Goal: Transaction & Acquisition: Purchase product/service

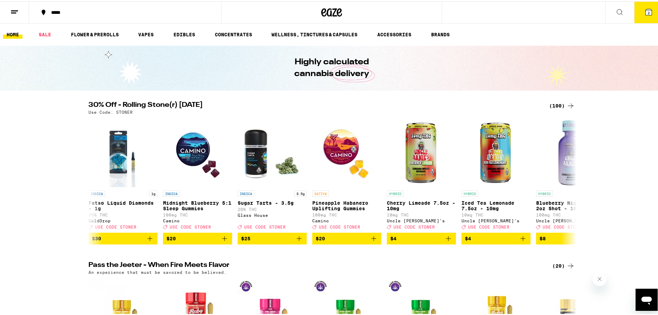
scroll to position [0, 6575]
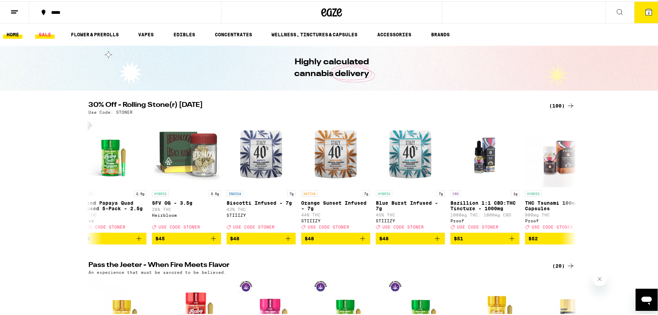
click at [47, 35] on link "SALE" at bounding box center [44, 33] width 19 height 8
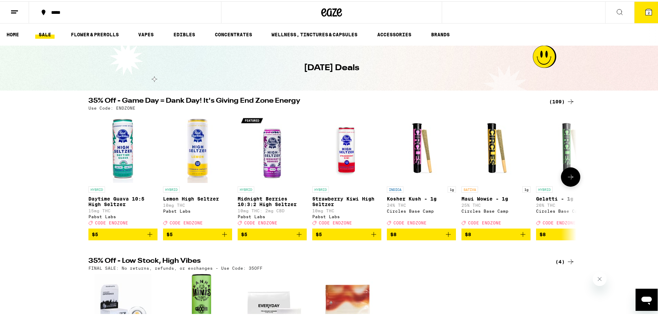
click at [571, 176] on icon at bounding box center [570, 175] width 8 height 8
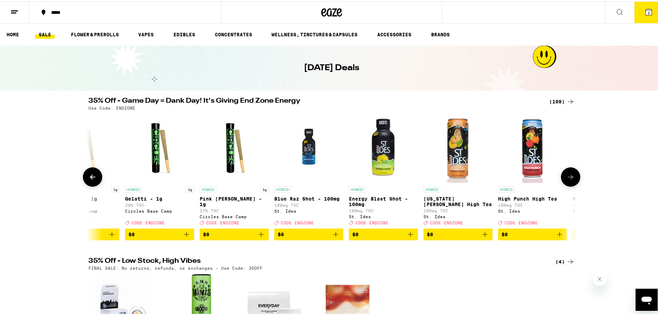
click at [571, 176] on icon at bounding box center [570, 175] width 8 height 8
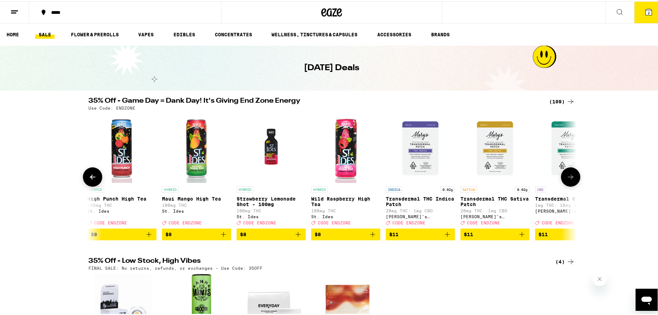
click at [571, 176] on icon at bounding box center [570, 175] width 8 height 8
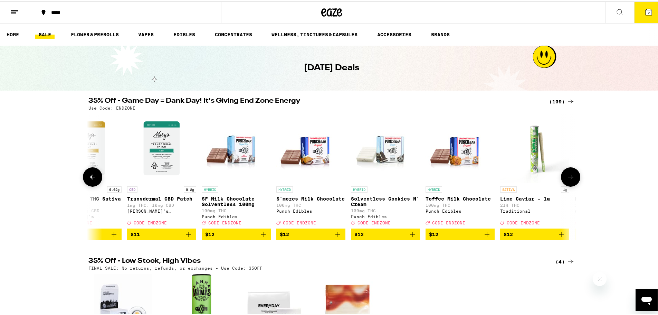
click at [571, 176] on icon at bounding box center [570, 175] width 8 height 8
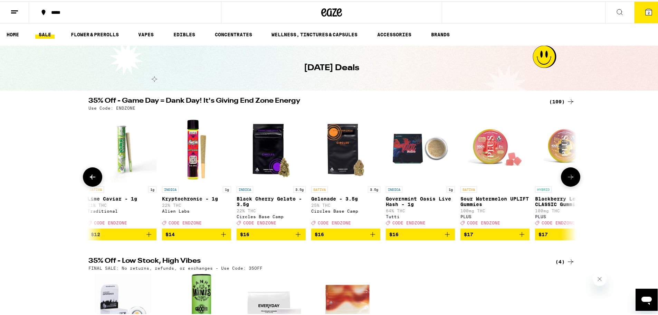
click at [571, 176] on icon at bounding box center [570, 175] width 8 height 8
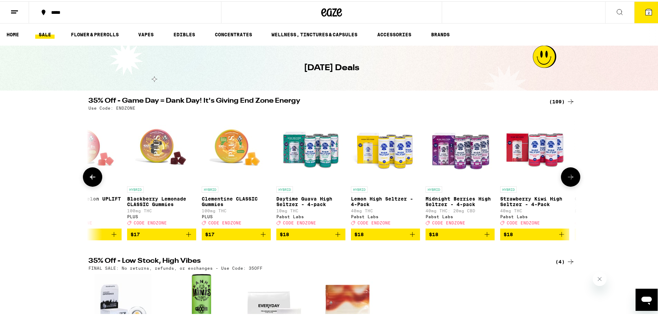
click at [571, 176] on icon at bounding box center [570, 175] width 8 height 8
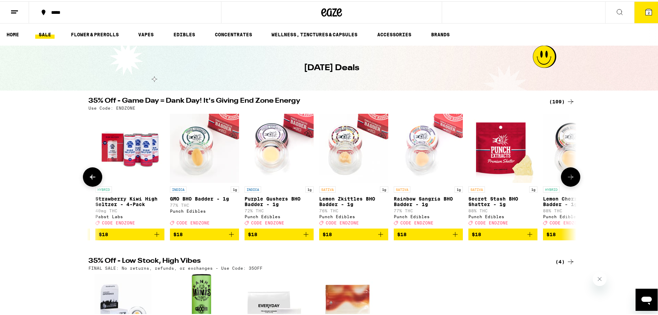
click at [571, 176] on icon at bounding box center [570, 175] width 8 height 8
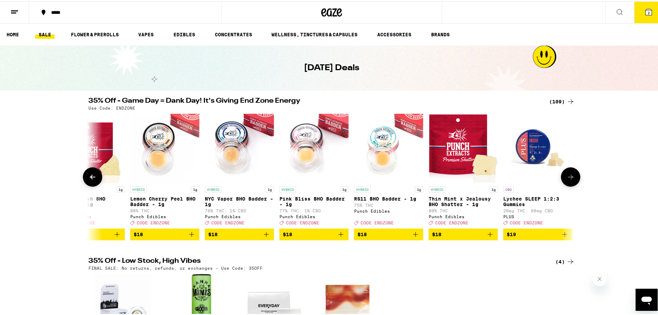
click at [571, 176] on icon at bounding box center [570, 175] width 8 height 8
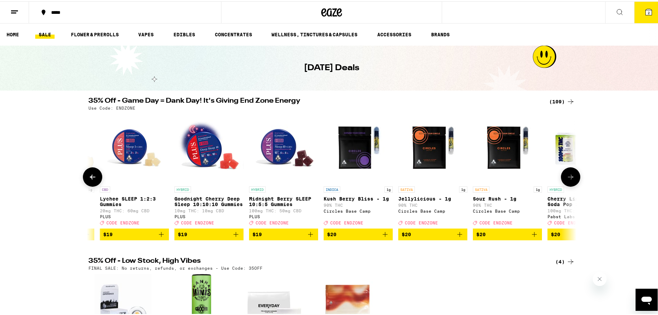
click at [571, 176] on icon at bounding box center [570, 175] width 8 height 8
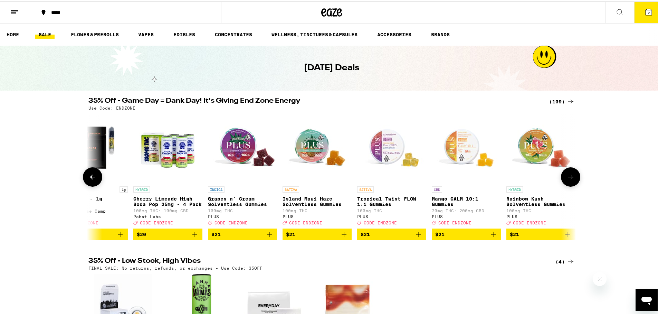
click at [571, 176] on icon at bounding box center [570, 175] width 8 height 8
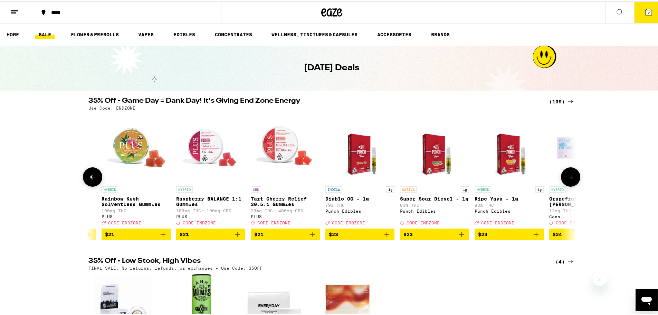
click at [571, 176] on icon at bounding box center [570, 175] width 8 height 8
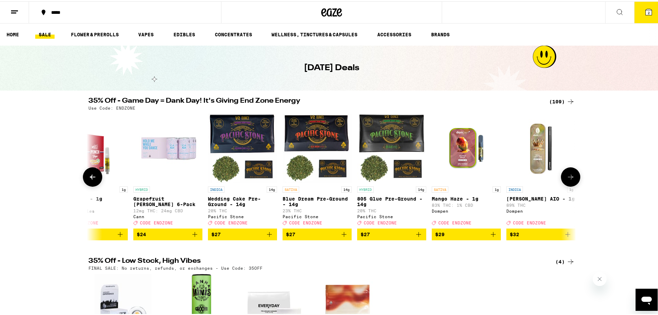
click at [571, 176] on icon at bounding box center [570, 175] width 8 height 8
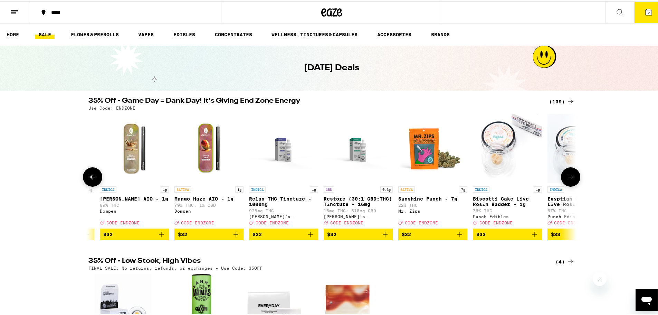
click at [571, 171] on button at bounding box center [570, 175] width 19 height 19
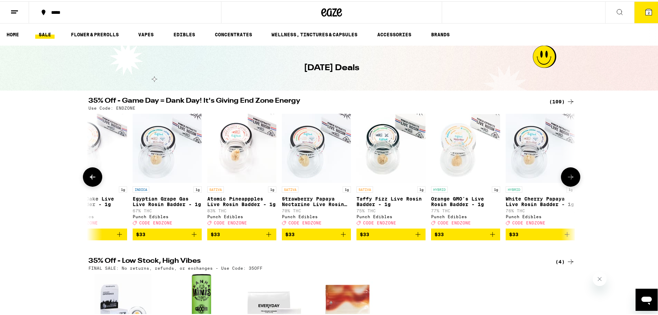
click at [571, 171] on button at bounding box center [570, 175] width 19 height 19
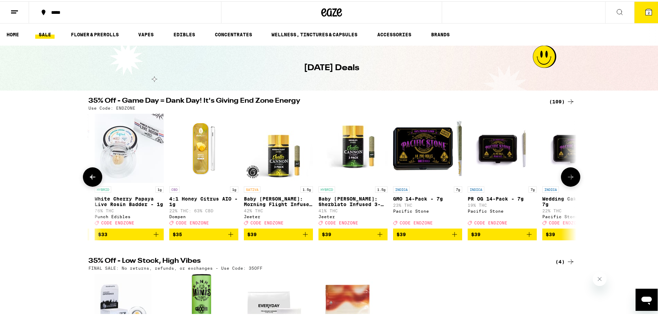
click at [571, 171] on button at bounding box center [570, 175] width 19 height 19
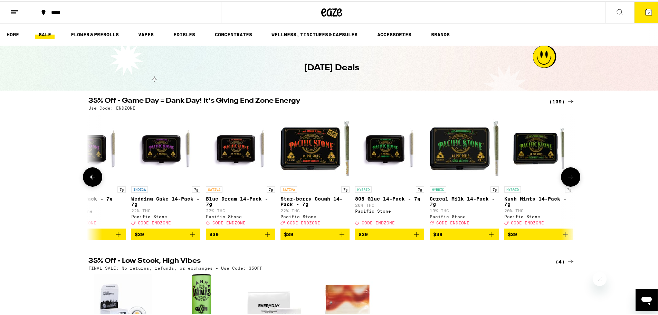
click at [571, 171] on button at bounding box center [570, 175] width 19 height 19
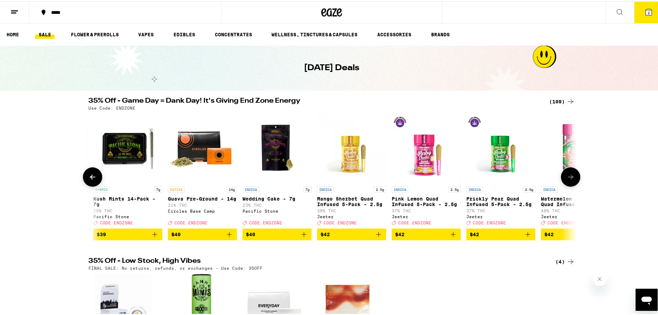
click at [570, 171] on button at bounding box center [570, 175] width 19 height 19
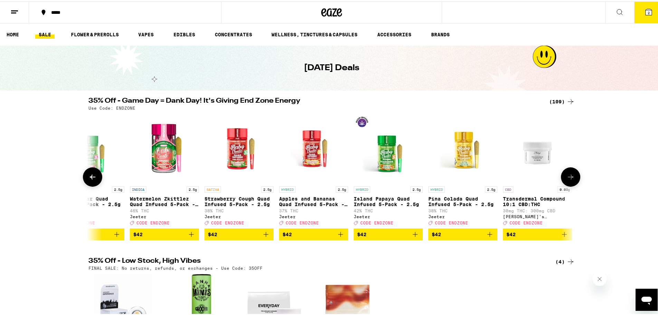
click at [570, 171] on button at bounding box center [570, 175] width 19 height 19
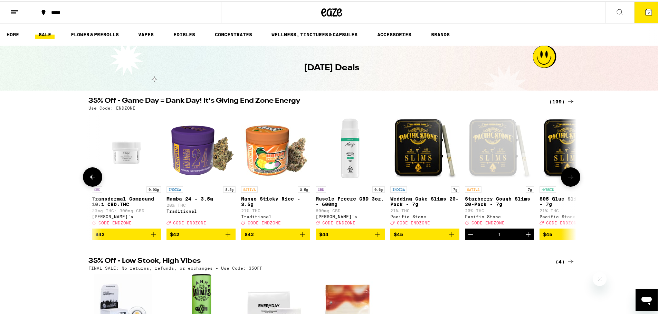
click at [568, 171] on button at bounding box center [570, 175] width 19 height 19
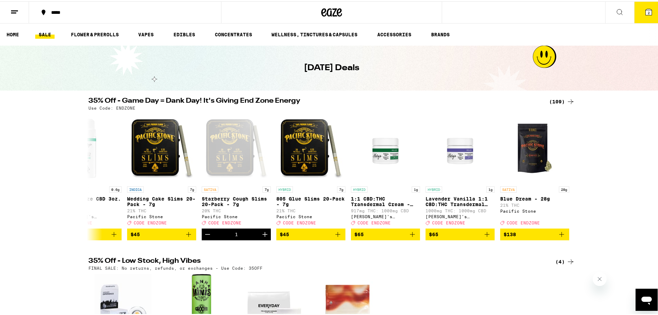
click at [15, 12] on icon at bounding box center [14, 11] width 8 height 8
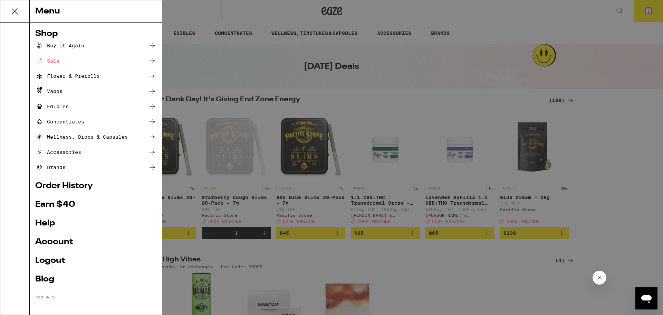
click at [50, 59] on div "Sale" at bounding box center [47, 61] width 24 height 8
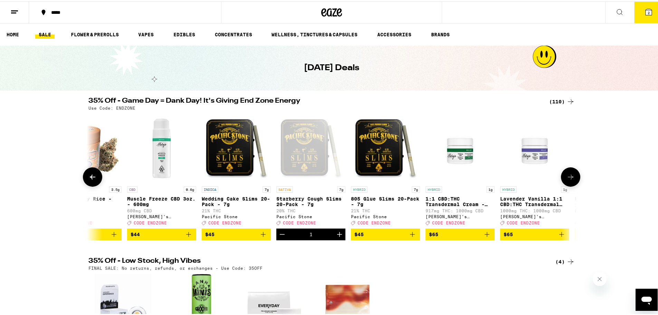
click at [94, 178] on button at bounding box center [92, 175] width 19 height 19
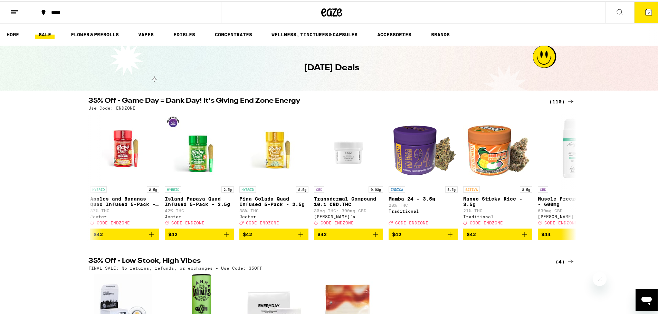
scroll to position [0, 7233]
